Goal: Communication & Community: Answer question/provide support

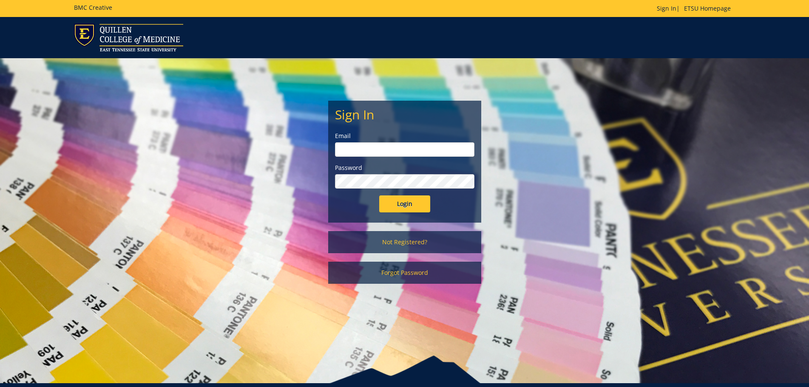
type input "[EMAIL_ADDRESS][DOMAIN_NAME]"
click at [408, 200] on input "Login" at bounding box center [404, 204] width 51 height 17
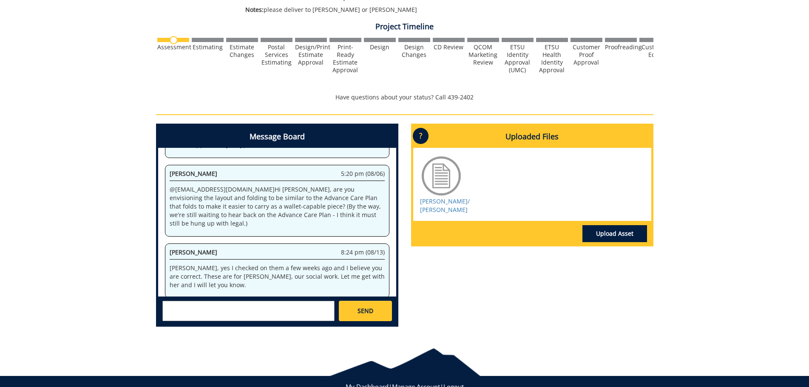
scroll to position [269, 0]
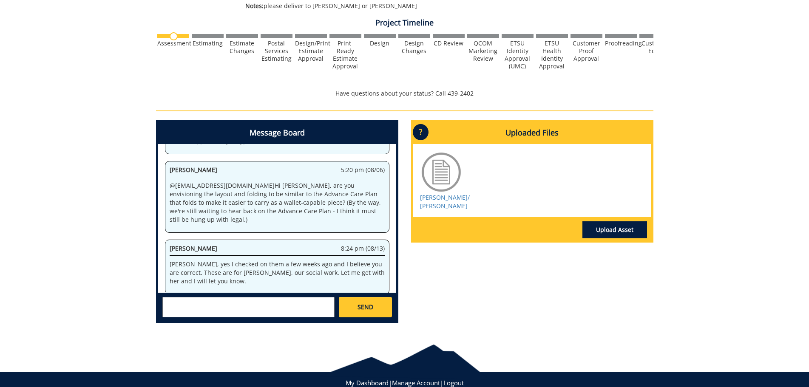
click at [443, 172] on div at bounding box center [441, 172] width 43 height 43
click at [435, 208] on link "[PERSON_NAME]/ [PERSON_NAME]" at bounding box center [445, 202] width 50 height 17
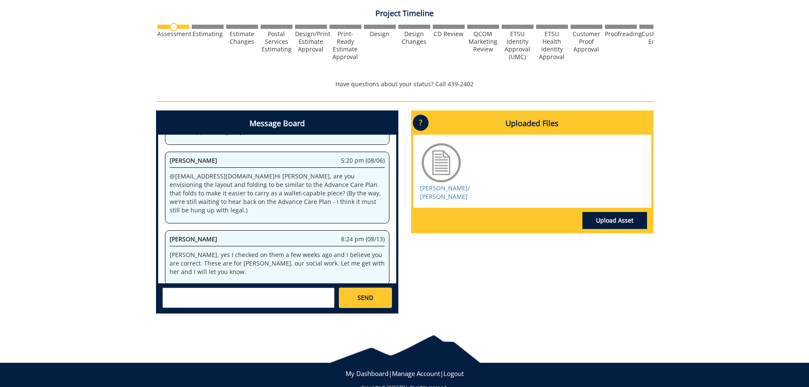
scroll to position [284, 0]
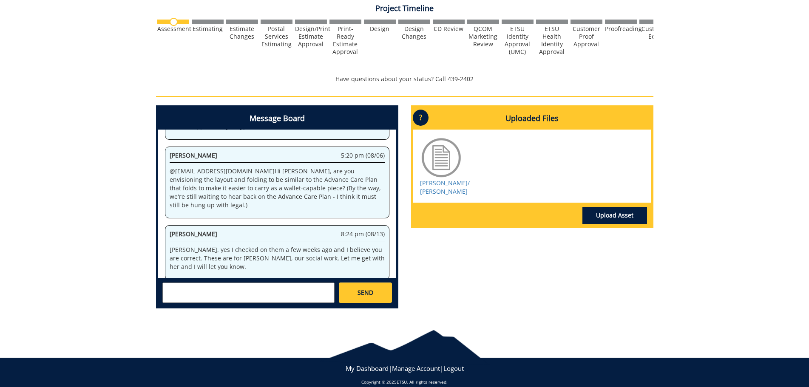
click at [256, 282] on div "SEND" at bounding box center [277, 293] width 238 height 28
click at [251, 290] on textarea at bounding box center [248, 293] width 172 height 20
type textarea "I"
type textarea "j"
type textarea "[PERSON_NAME], [PERSON_NAME] is wanting them as a tri-folder. They are going to…"
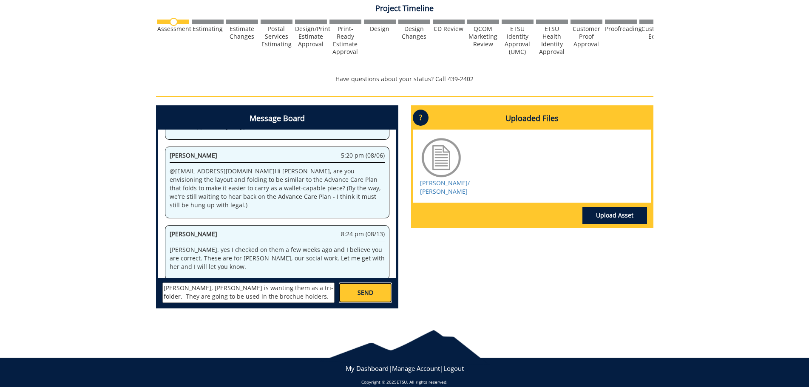
click at [373, 290] on span "SEND" at bounding box center [366, 293] width 16 height 9
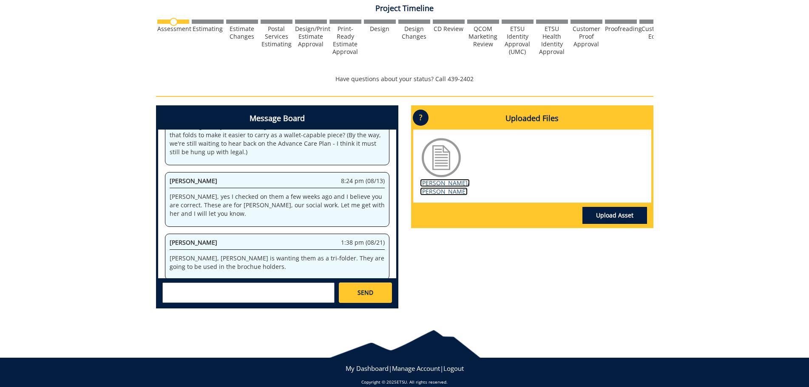
click at [447, 189] on link "[PERSON_NAME]/ [PERSON_NAME]" at bounding box center [445, 187] width 50 height 17
